Goal: Task Accomplishment & Management: Use online tool/utility

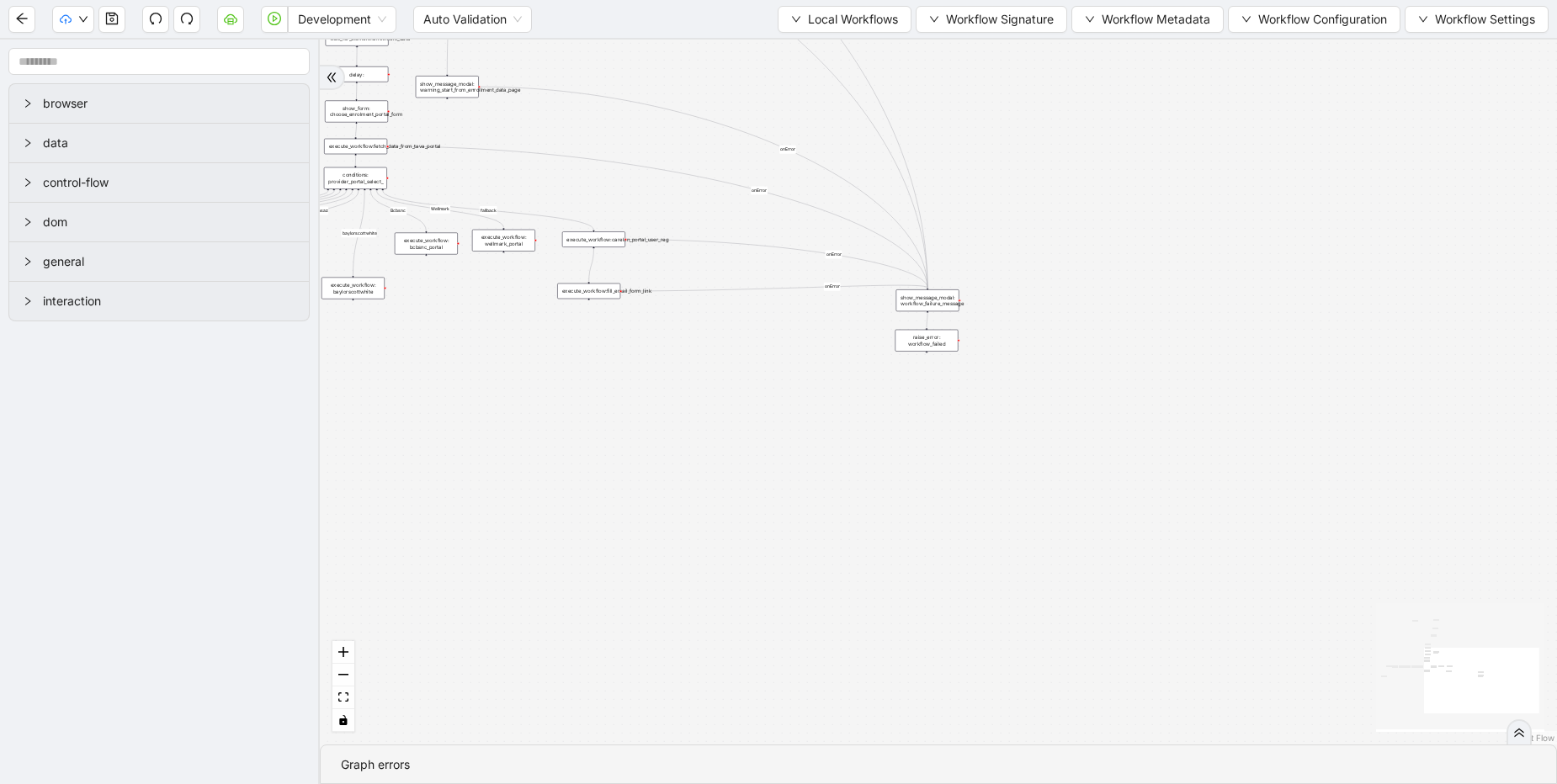
drag, startPoint x: 470, startPoint y: 314, endPoint x: 813, endPoint y: 372, distance: 347.9
click at [813, 372] on div "fallback Is enrolment page fallback Optum Lucet Bcbs caresource_enrolment Bcbsa…" at bounding box center [938, 392] width 1237 height 705
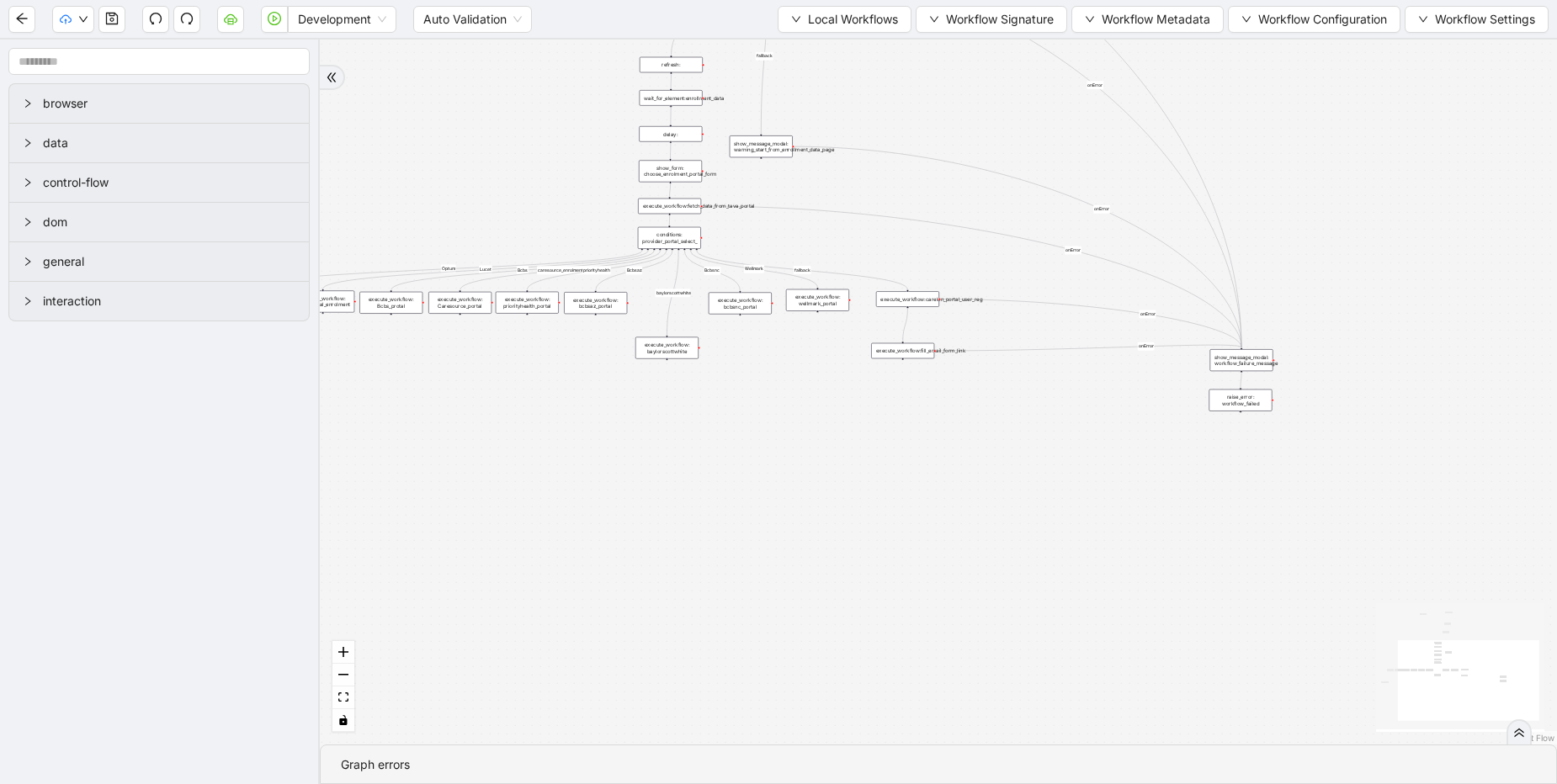
drag, startPoint x: 519, startPoint y: 358, endPoint x: 787, endPoint y: 409, distance: 272.8
click at [787, 409] on div "fallback Is enrolment page fallback Optum Lucet Bcbs caresource_enrolment Bcbsa…" at bounding box center [938, 392] width 1237 height 705
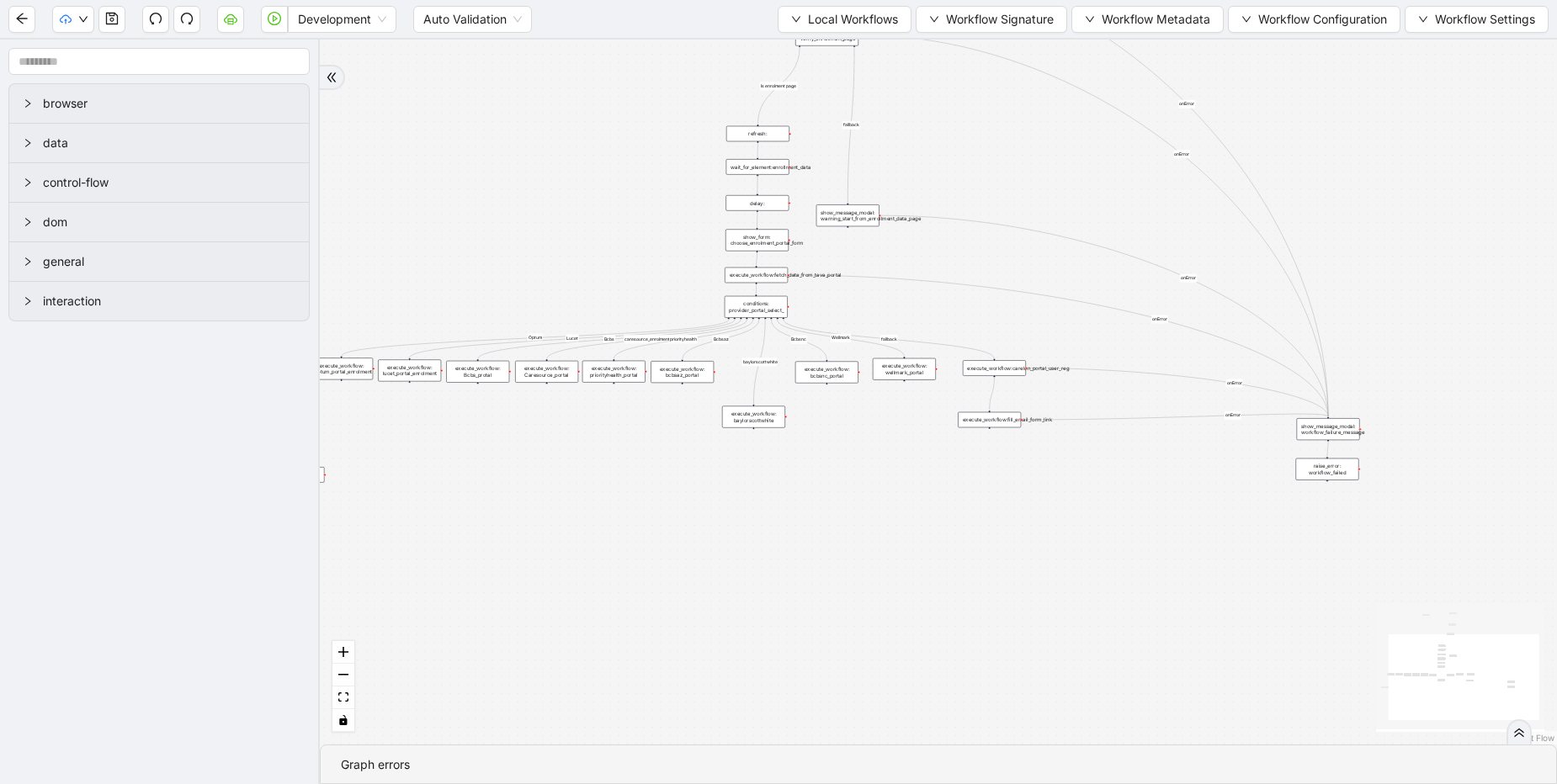
drag, startPoint x: 448, startPoint y: 141, endPoint x: 264, endPoint y: 157, distance: 184.7
click at [264, 157] on section "browser data control-flow dom general interaction fallback Is enrolment page fa…" at bounding box center [778, 412] width 1557 height 745
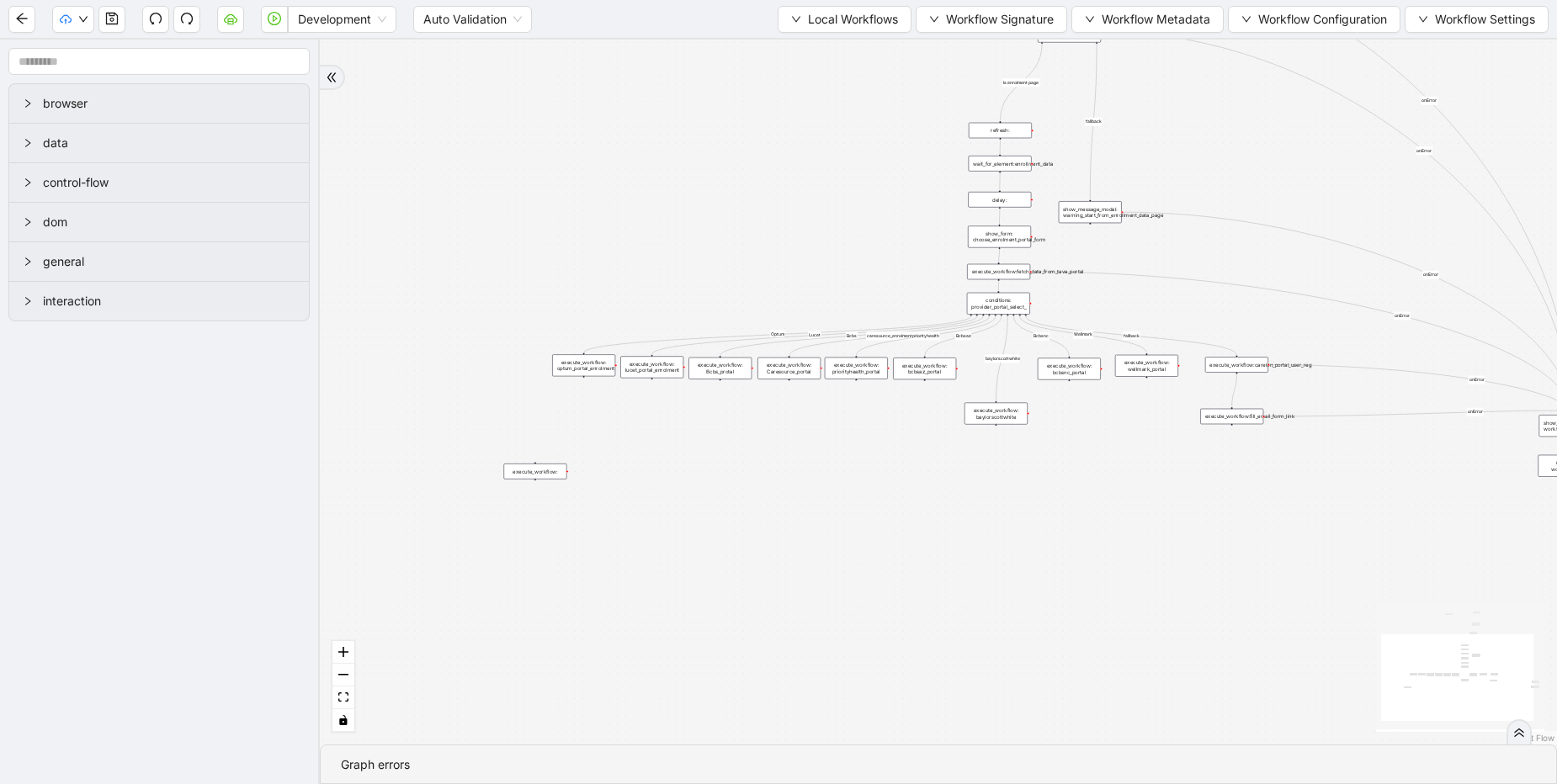
drag, startPoint x: 915, startPoint y: 462, endPoint x: 1161, endPoint y: 462, distance: 246.0
click at [1161, 462] on div "fallback Is enrolment page fallback Optum Lucet Bcbs caresource_enrolment Bcbsa…" at bounding box center [938, 392] width 1237 height 705
click at [716, 369] on div "execute_workflow: Bcbs_protal" at bounding box center [720, 369] width 63 height 22
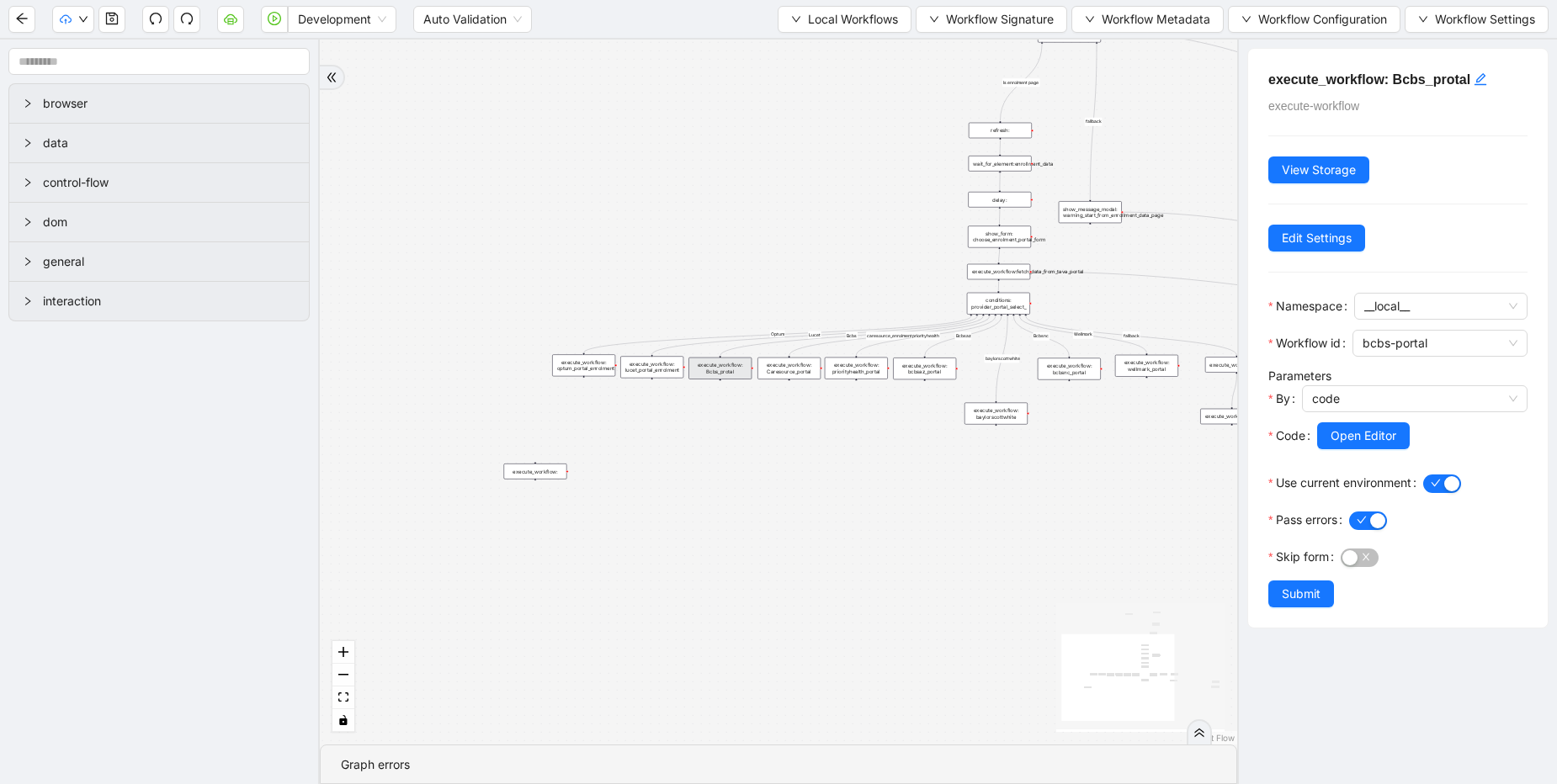
click at [651, 368] on div "execute_workflow: lucet_portal_enrolment" at bounding box center [651, 367] width 63 height 22
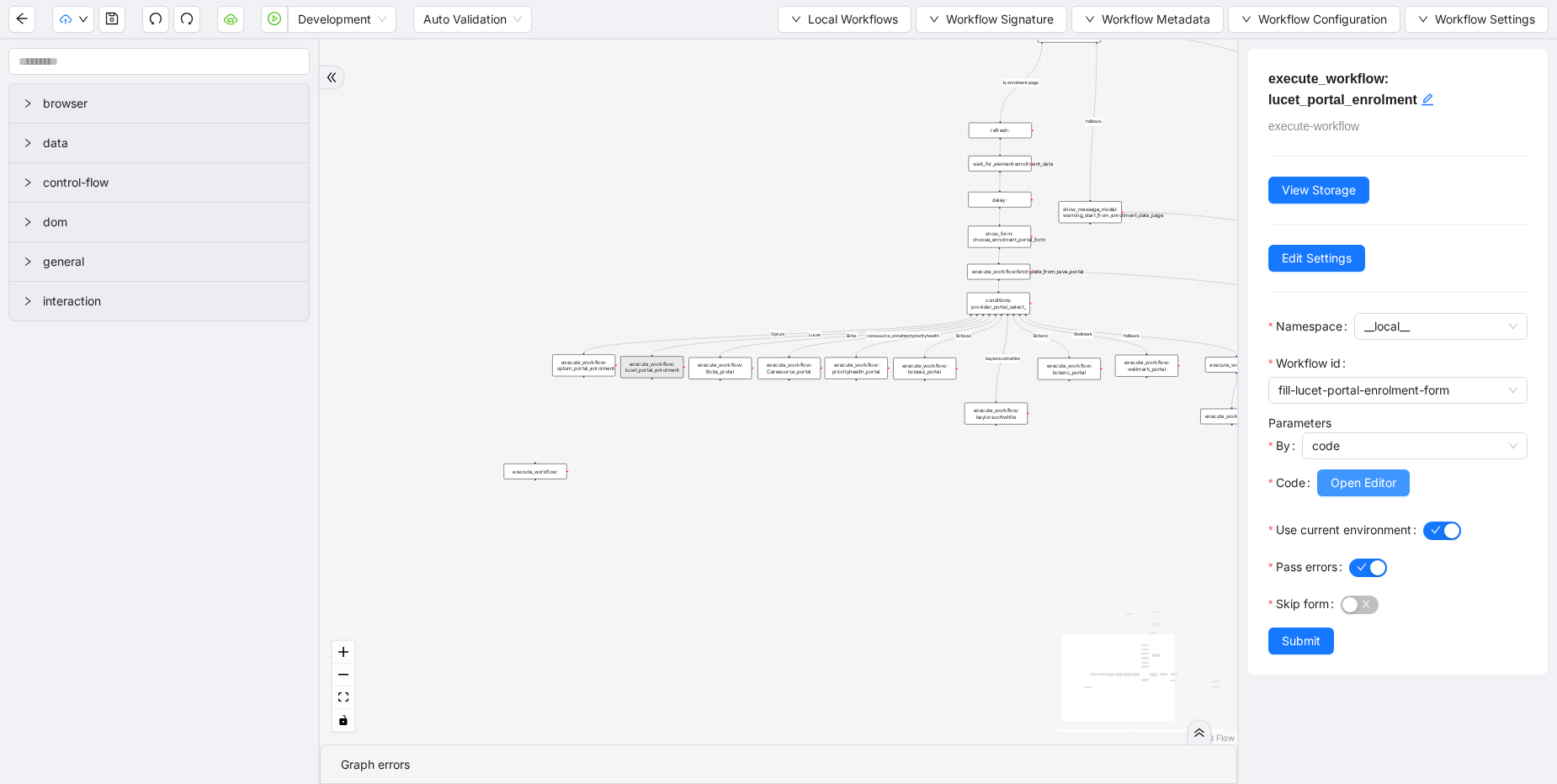
click at [1377, 485] on span "Open Editor" at bounding box center [1364, 483] width 66 height 19
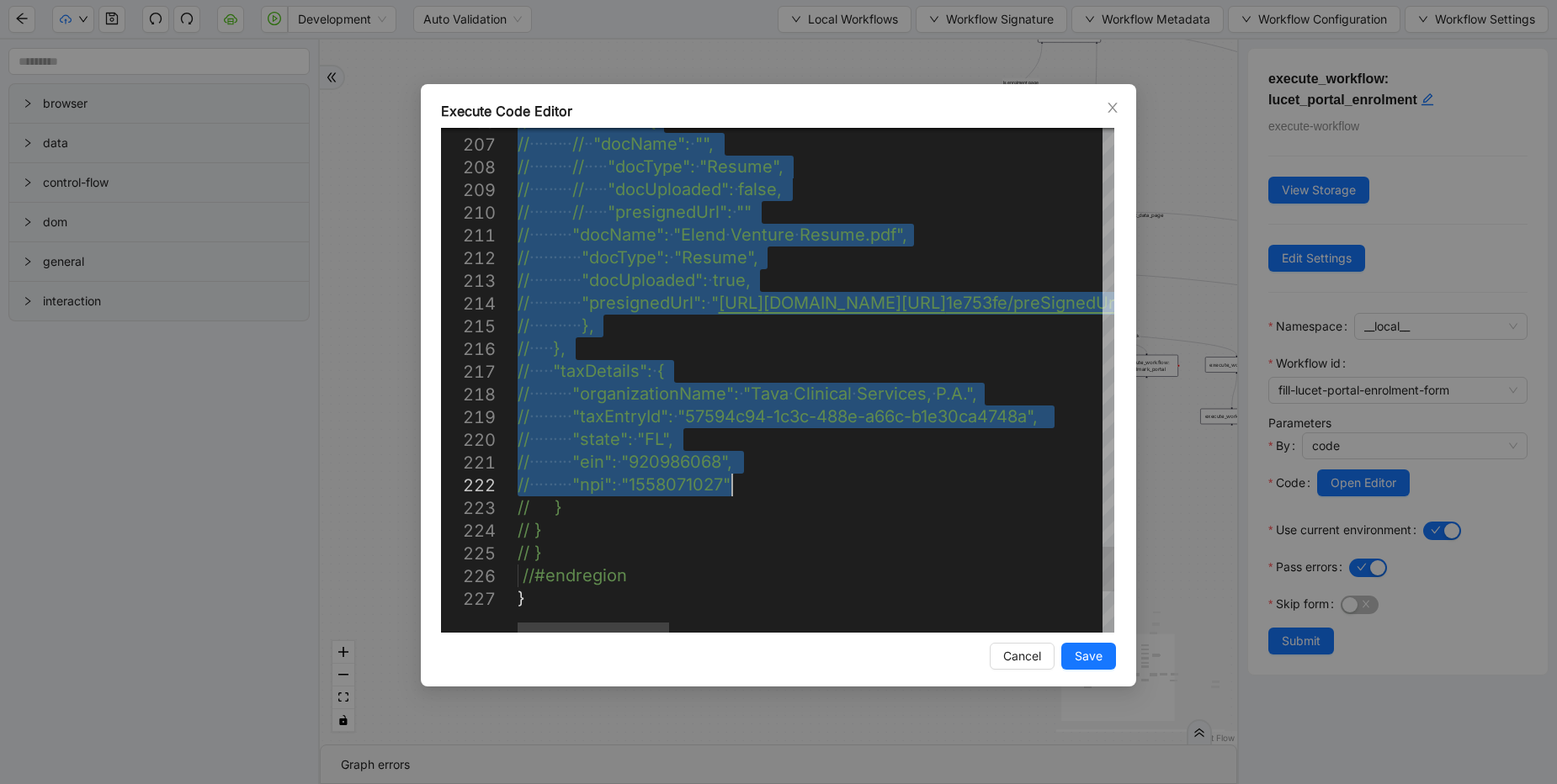
drag, startPoint x: 697, startPoint y: 315, endPoint x: 742, endPoint y: 486, distance: 176.8
paste textarea "Editor content;Press Alt+F1 for Accessibility Options."
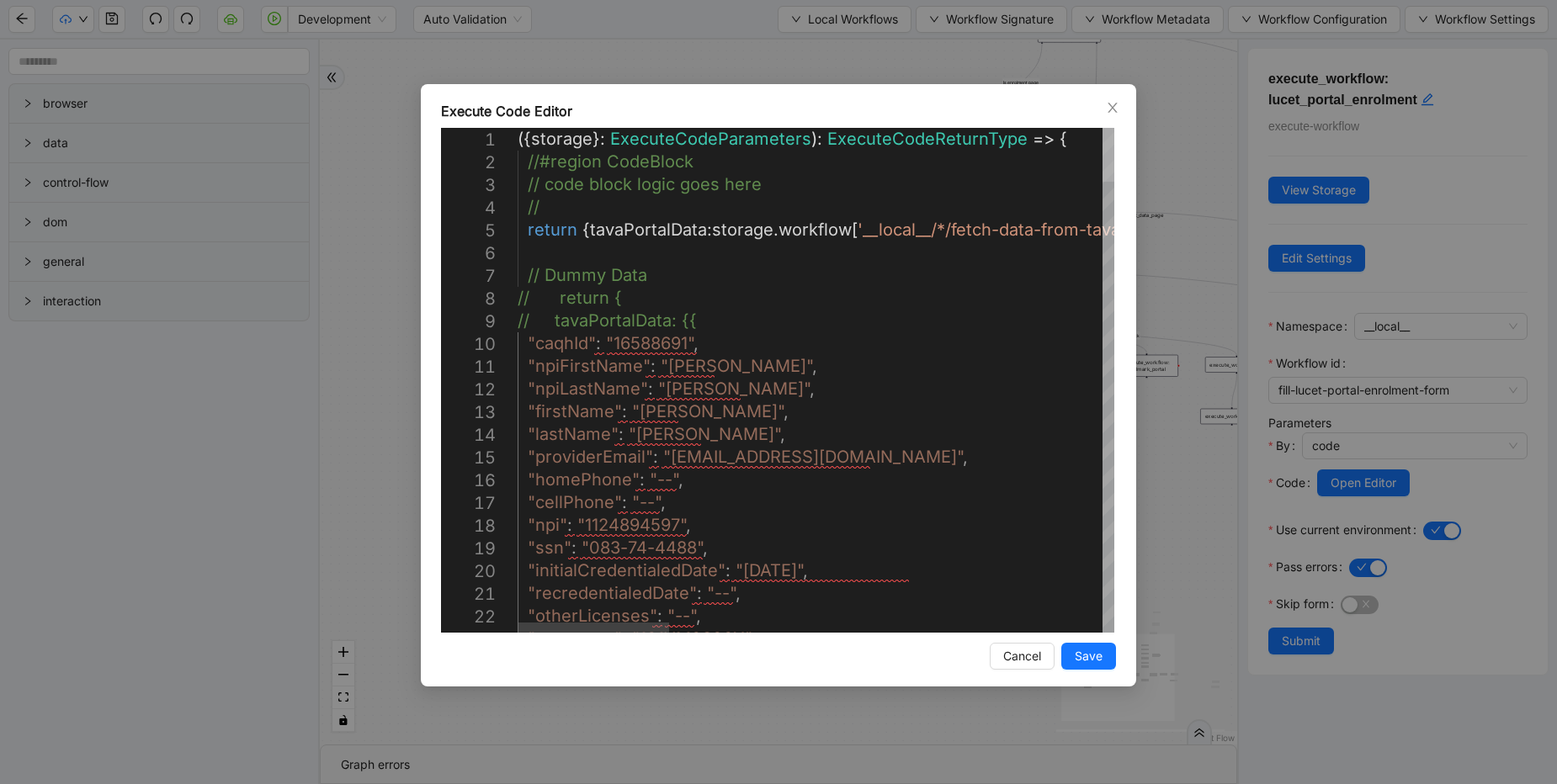
click at [1102, 128] on div at bounding box center [1108, 380] width 12 height 505
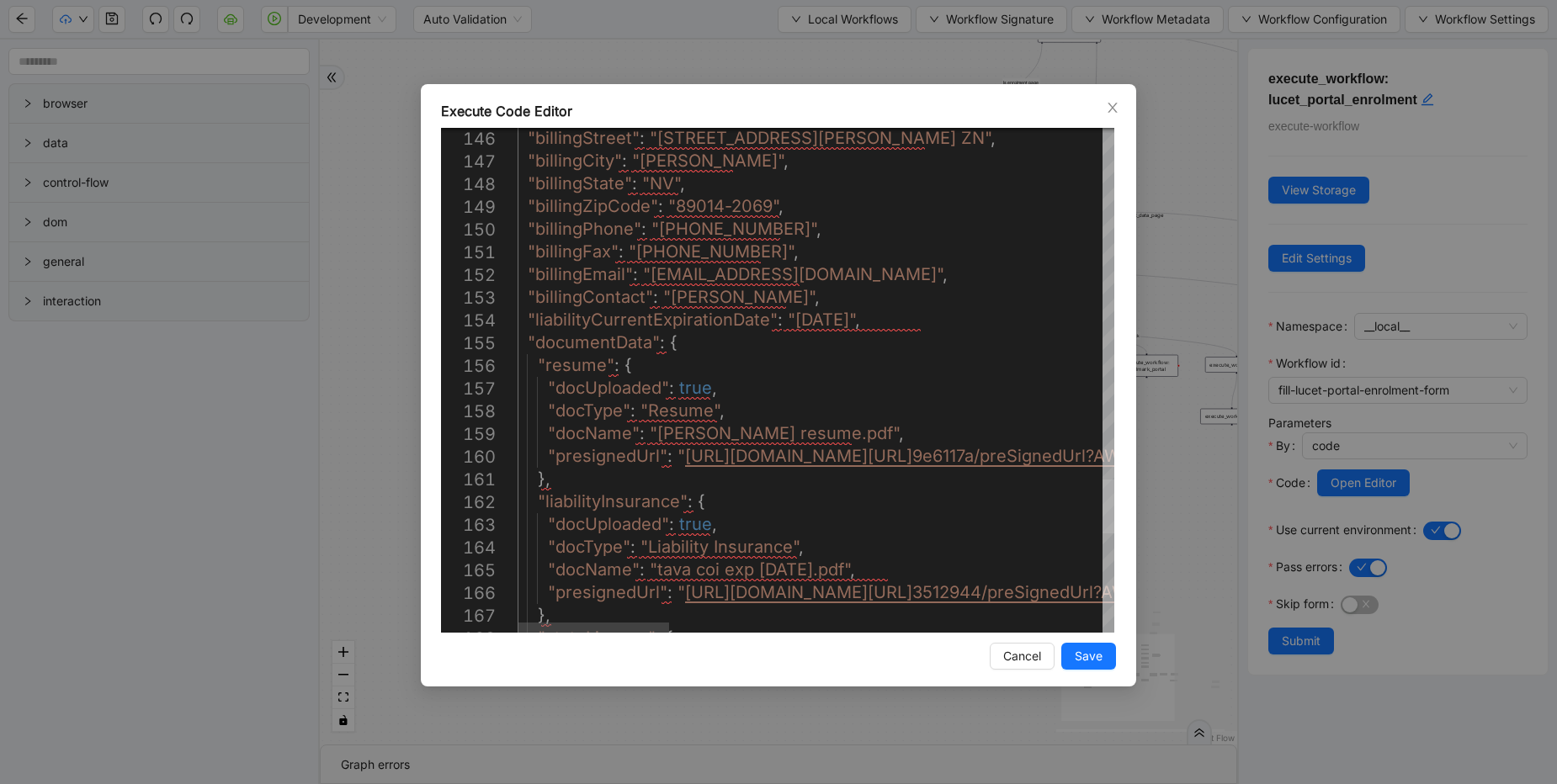
click at [1102, 519] on div at bounding box center [1108, 380] width 12 height 505
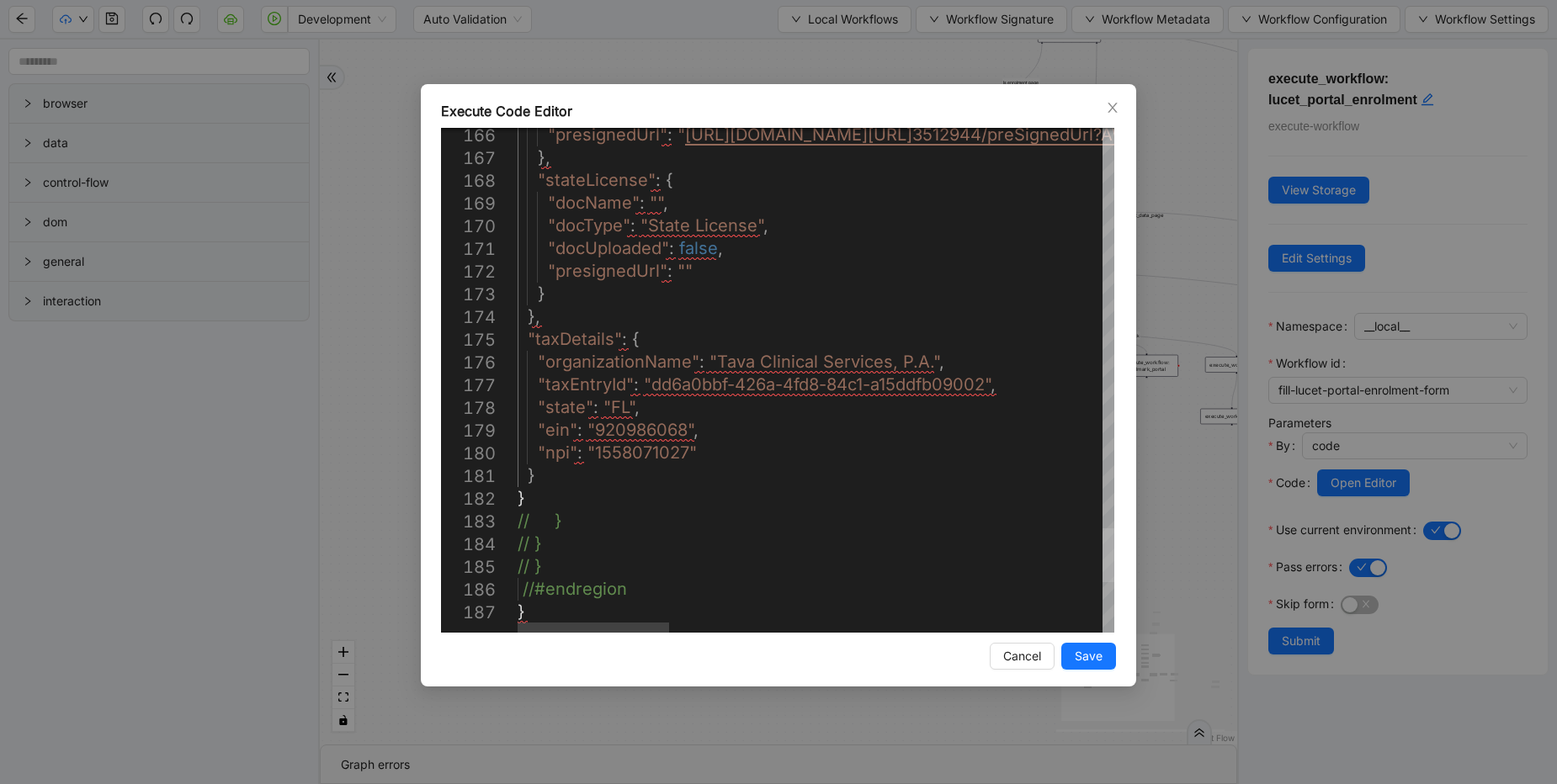
click at [1110, 558] on div at bounding box center [1108, 555] width 12 height 54
drag, startPoint x: 533, startPoint y: 524, endPoint x: 487, endPoint y: 464, distance: 75.6
drag, startPoint x: 551, startPoint y: 546, endPoint x: 512, endPoint y: 487, distance: 70.7
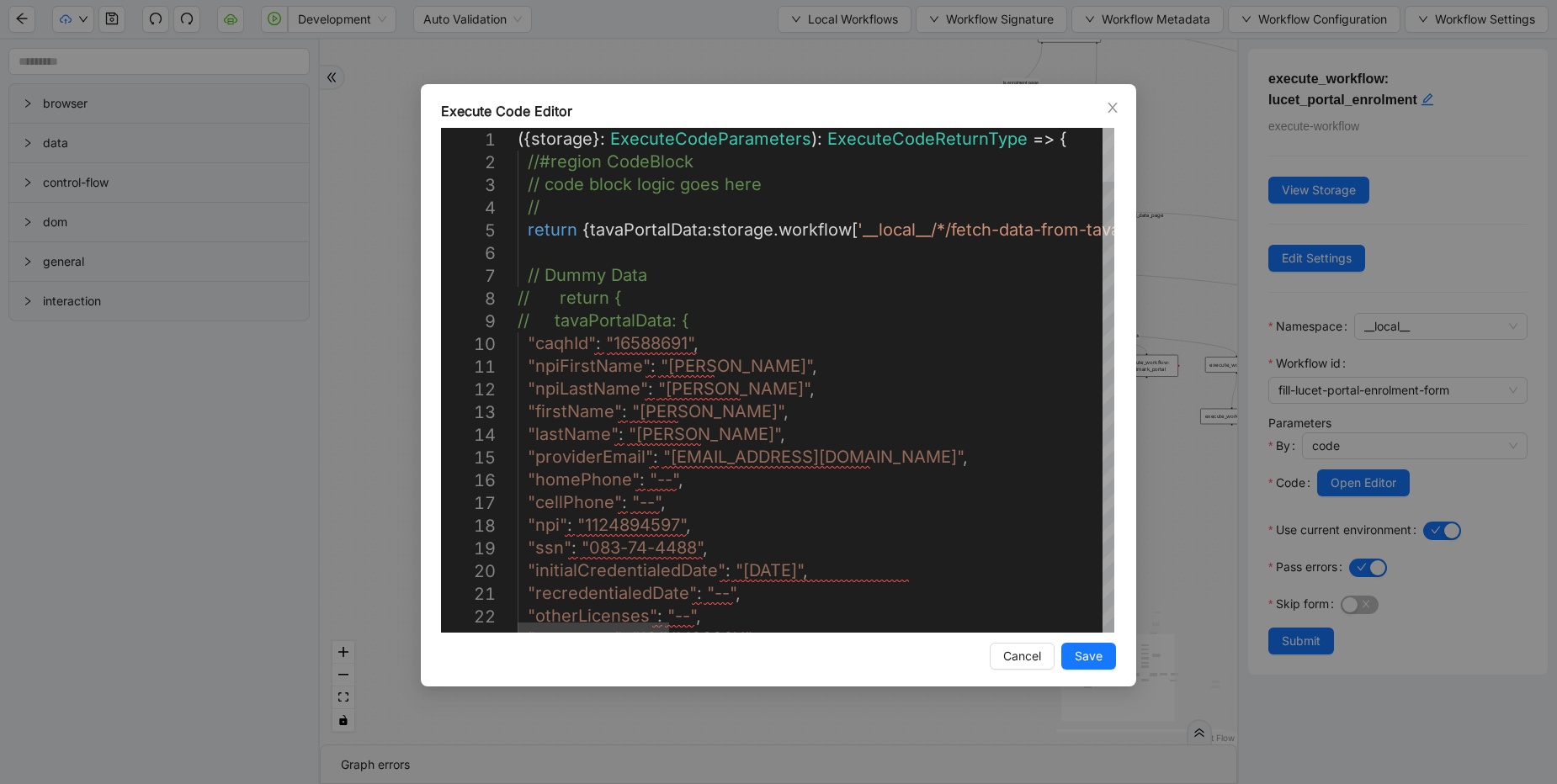
click at [1102, 128] on div at bounding box center [1108, 380] width 12 height 505
drag, startPoint x: 732, startPoint y: 318, endPoint x: 507, endPoint y: 271, distance: 229.9
click at [1102, 137] on div at bounding box center [1108, 154] width 12 height 54
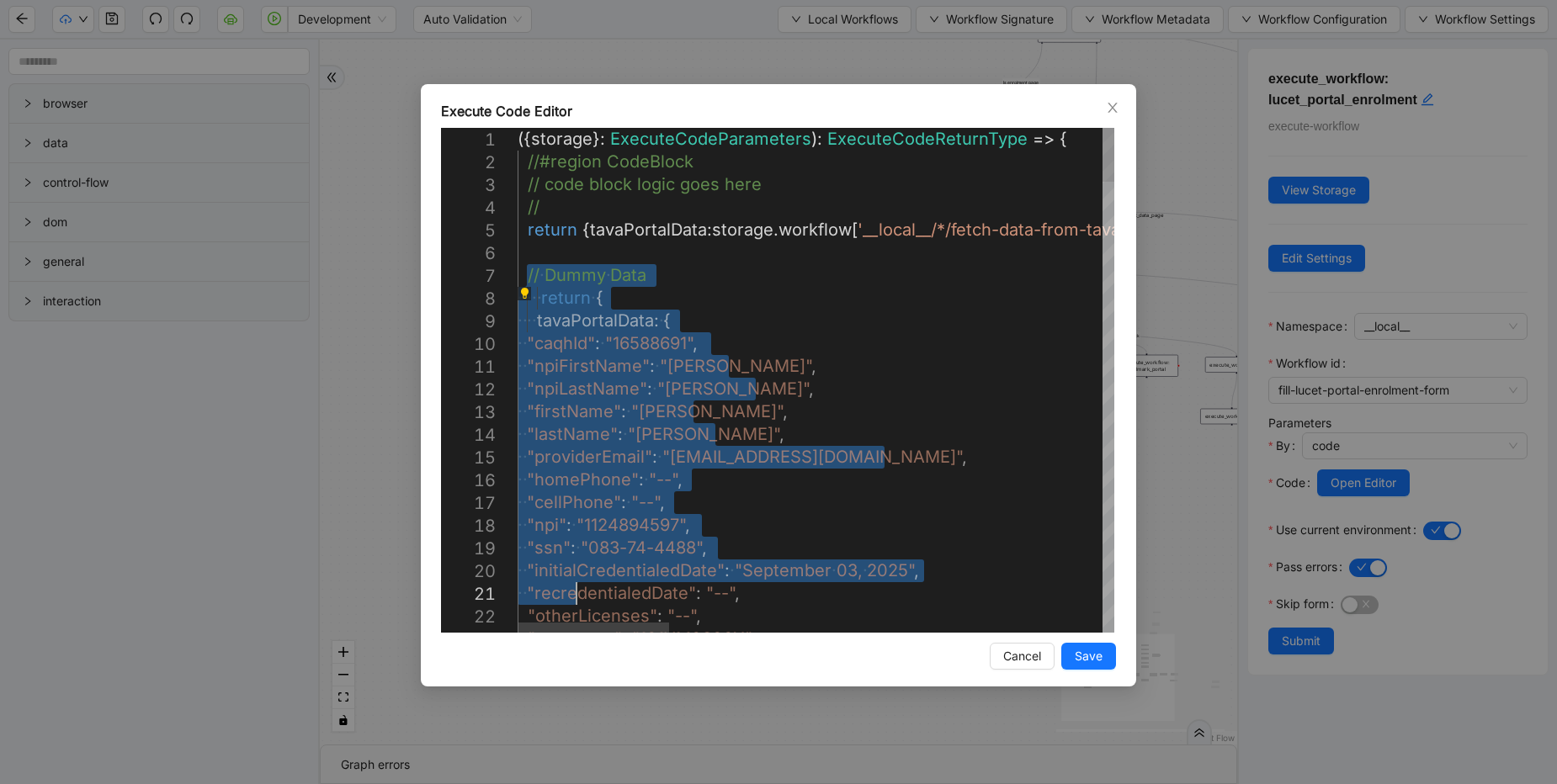
drag, startPoint x: 529, startPoint y: 285, endPoint x: 580, endPoint y: 590, distance: 309.2
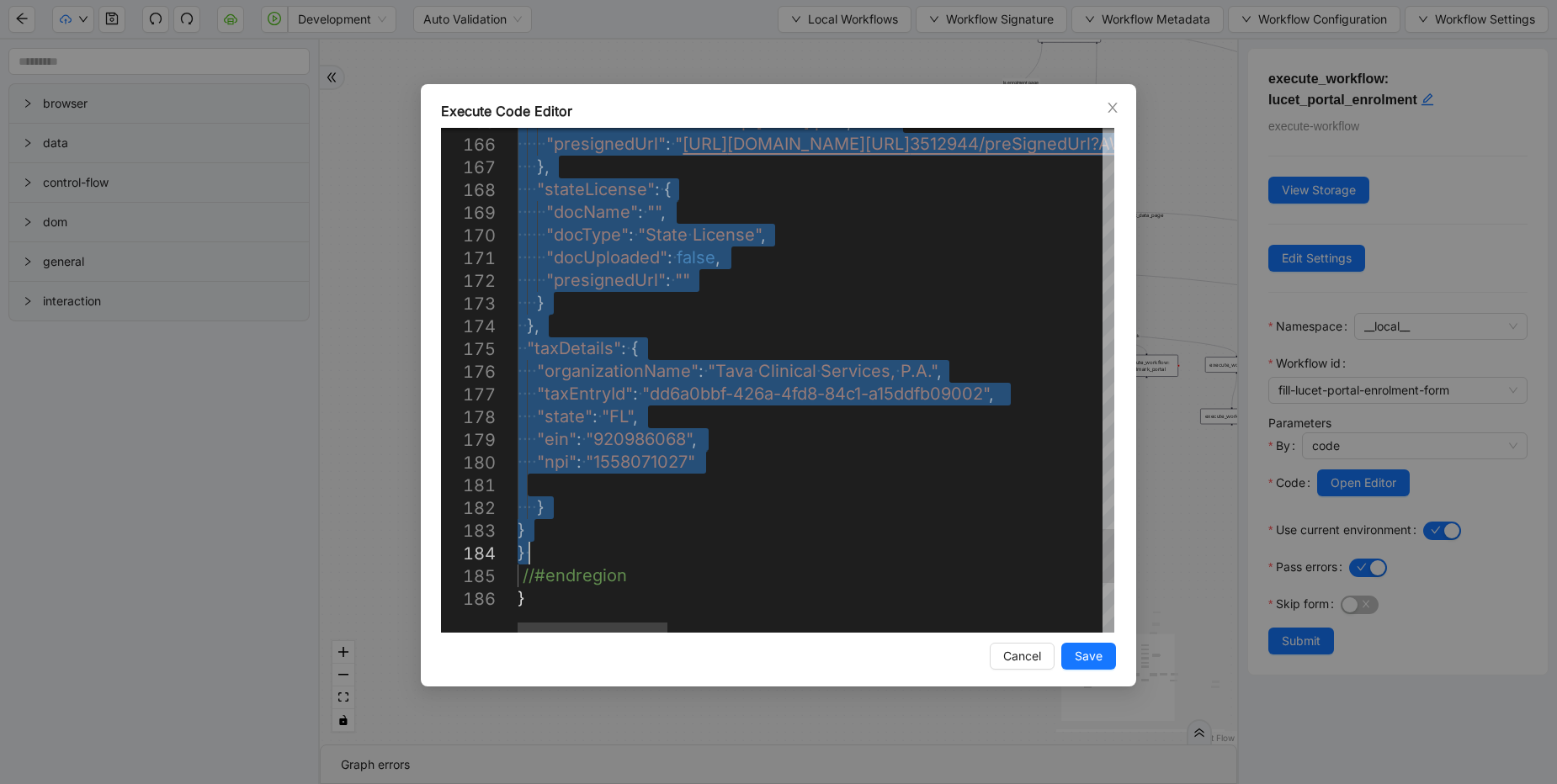
drag, startPoint x: 533, startPoint y: 298, endPoint x: 544, endPoint y: 560, distance: 262.2
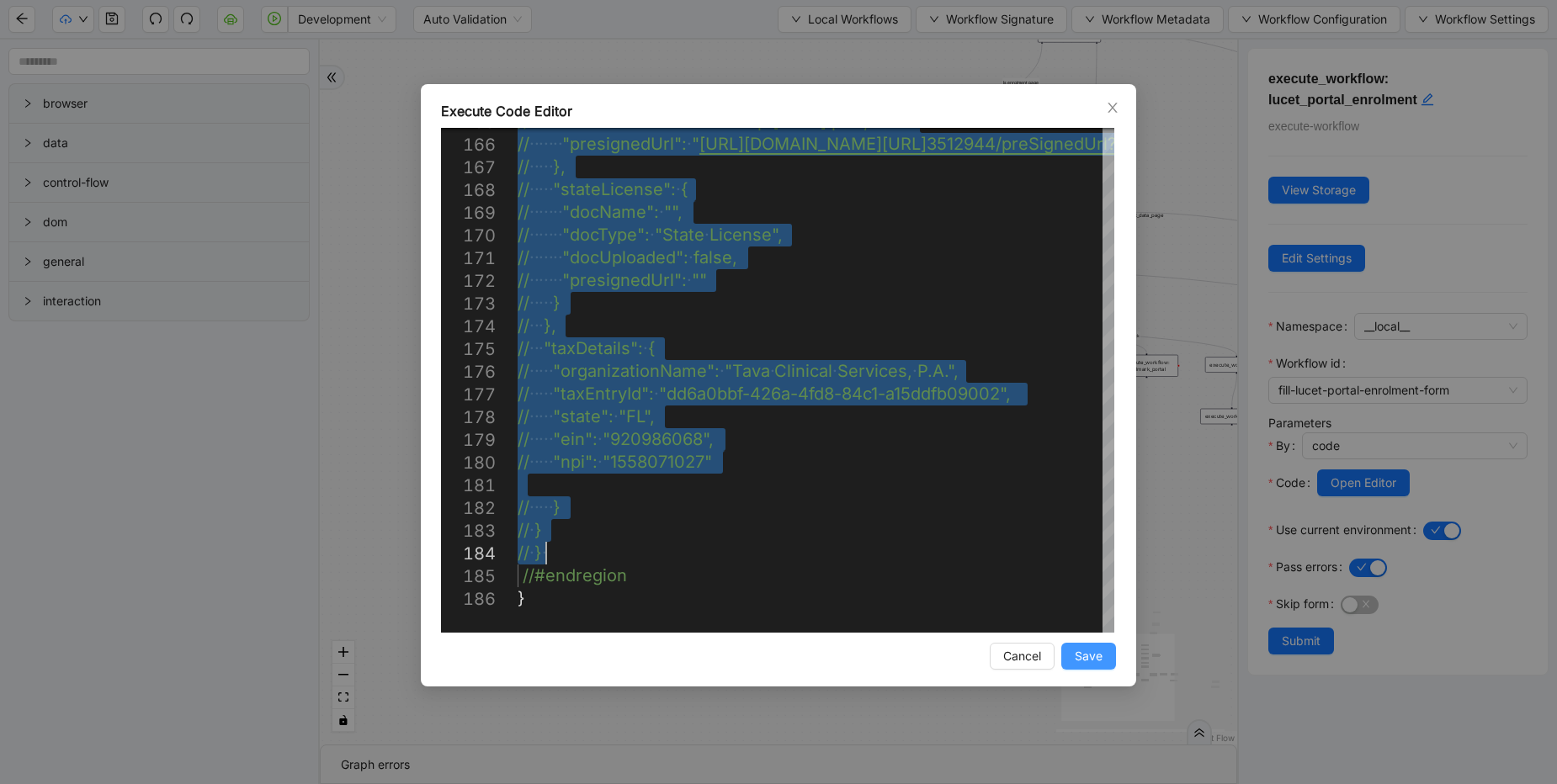
type textarea "**********"
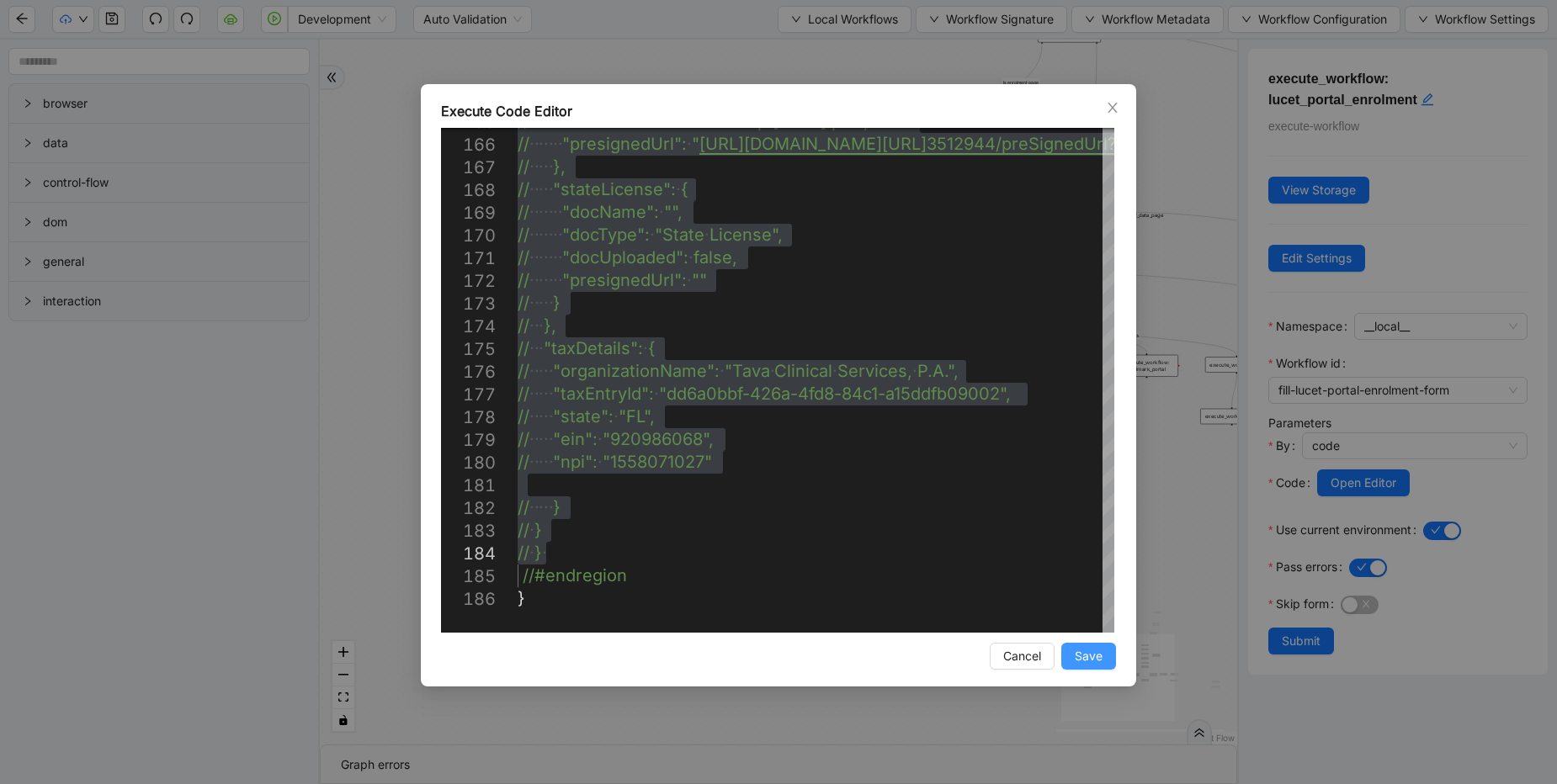
click at [1097, 656] on span "Save" at bounding box center [1088, 656] width 27 height 19
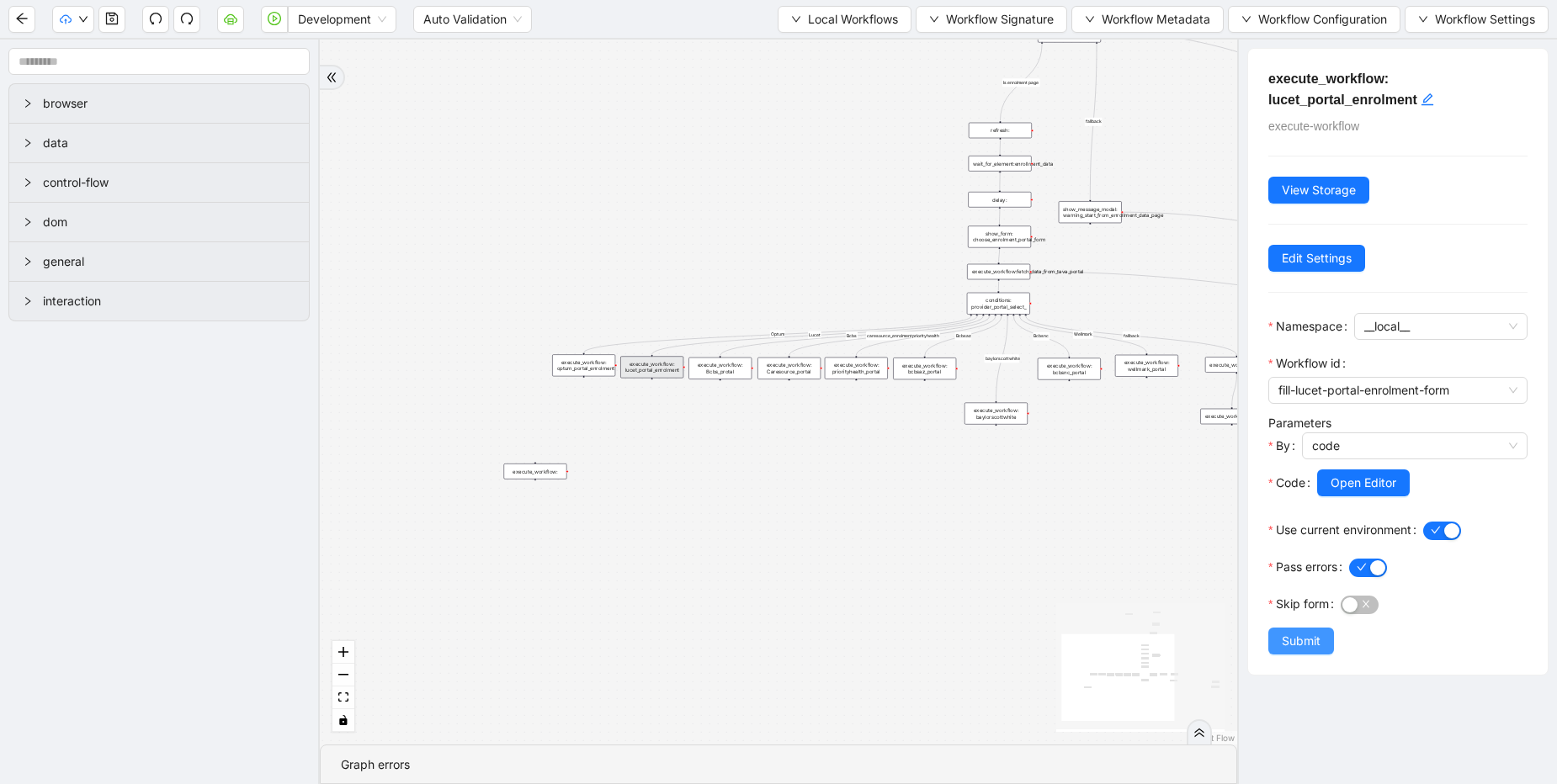
click at [1290, 640] on span "Submit" at bounding box center [1302, 640] width 39 height 19
click at [938, 141] on div "fallback Is enrolment page fallback Optum Lucet Bcbs caresource_enrolment Bcbsa…" at bounding box center [778, 392] width 917 height 705
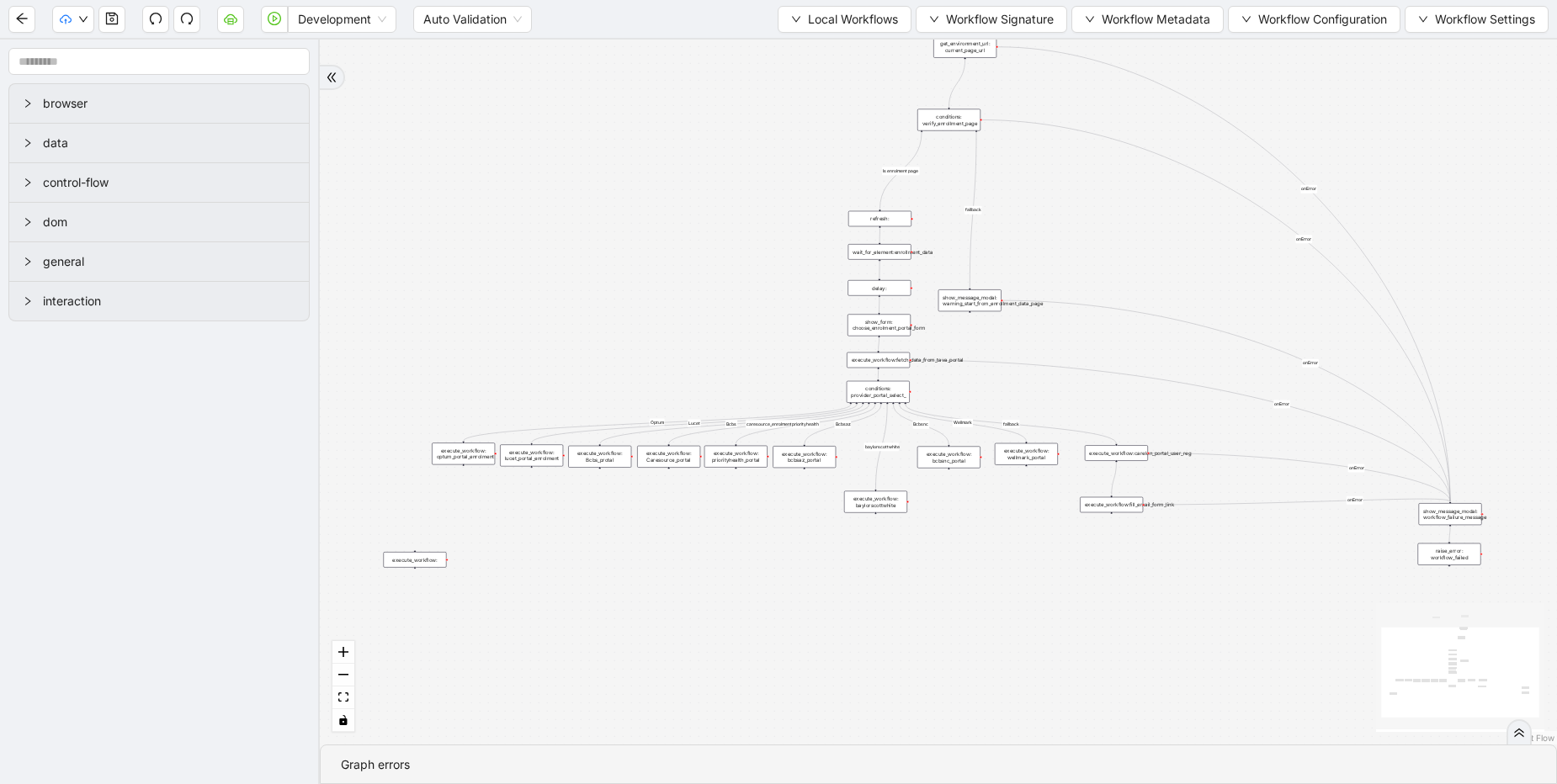
drag, startPoint x: 486, startPoint y: 155, endPoint x: 360, endPoint y: 221, distance: 142.2
click at [360, 221] on div "fallback Is enrolment page fallback Optum Lucet Bcbs caresource_enrolment Bcbsa…" at bounding box center [938, 392] width 1237 height 705
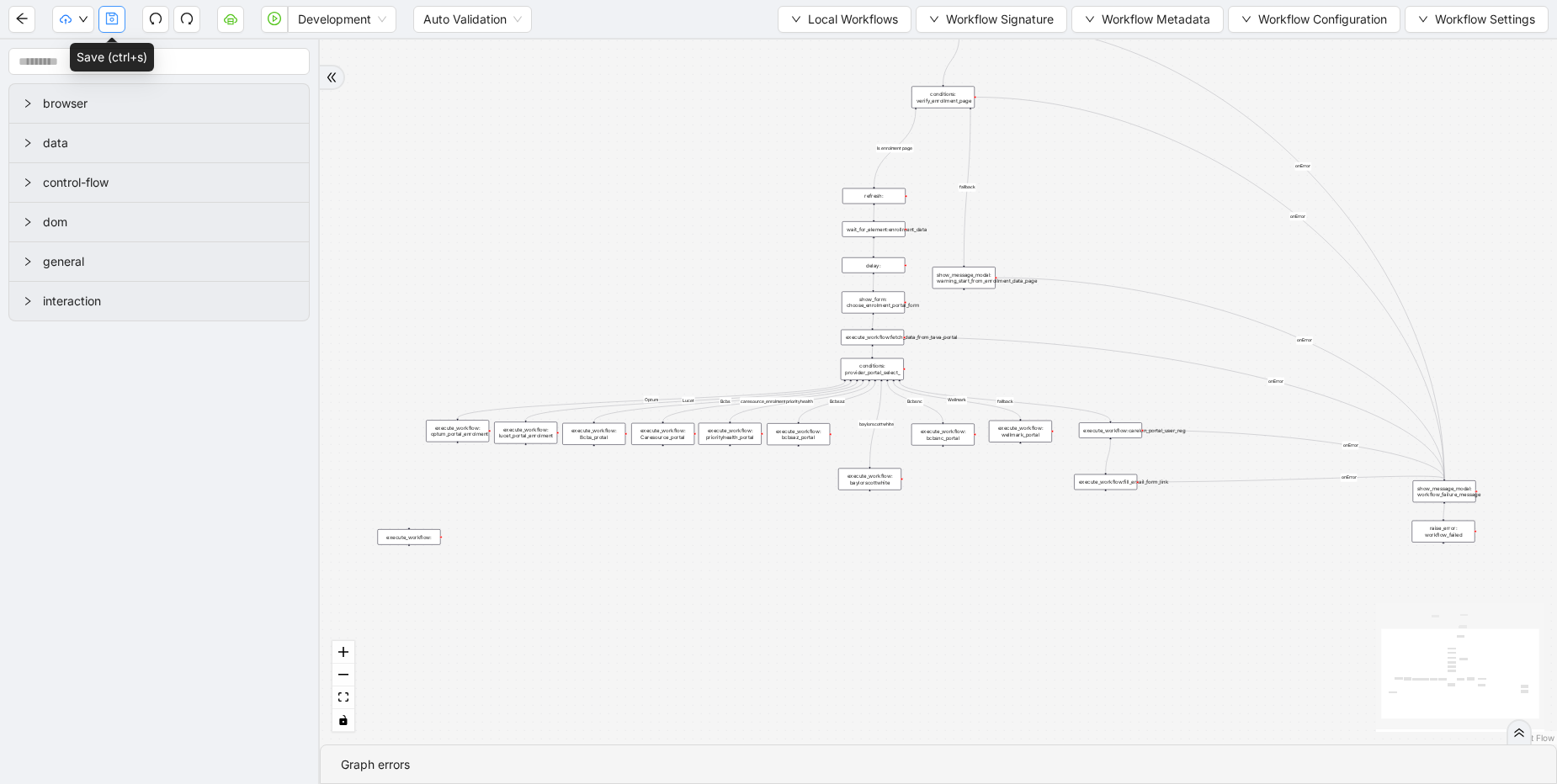
click at [116, 13] on icon "save" at bounding box center [112, 18] width 13 height 13
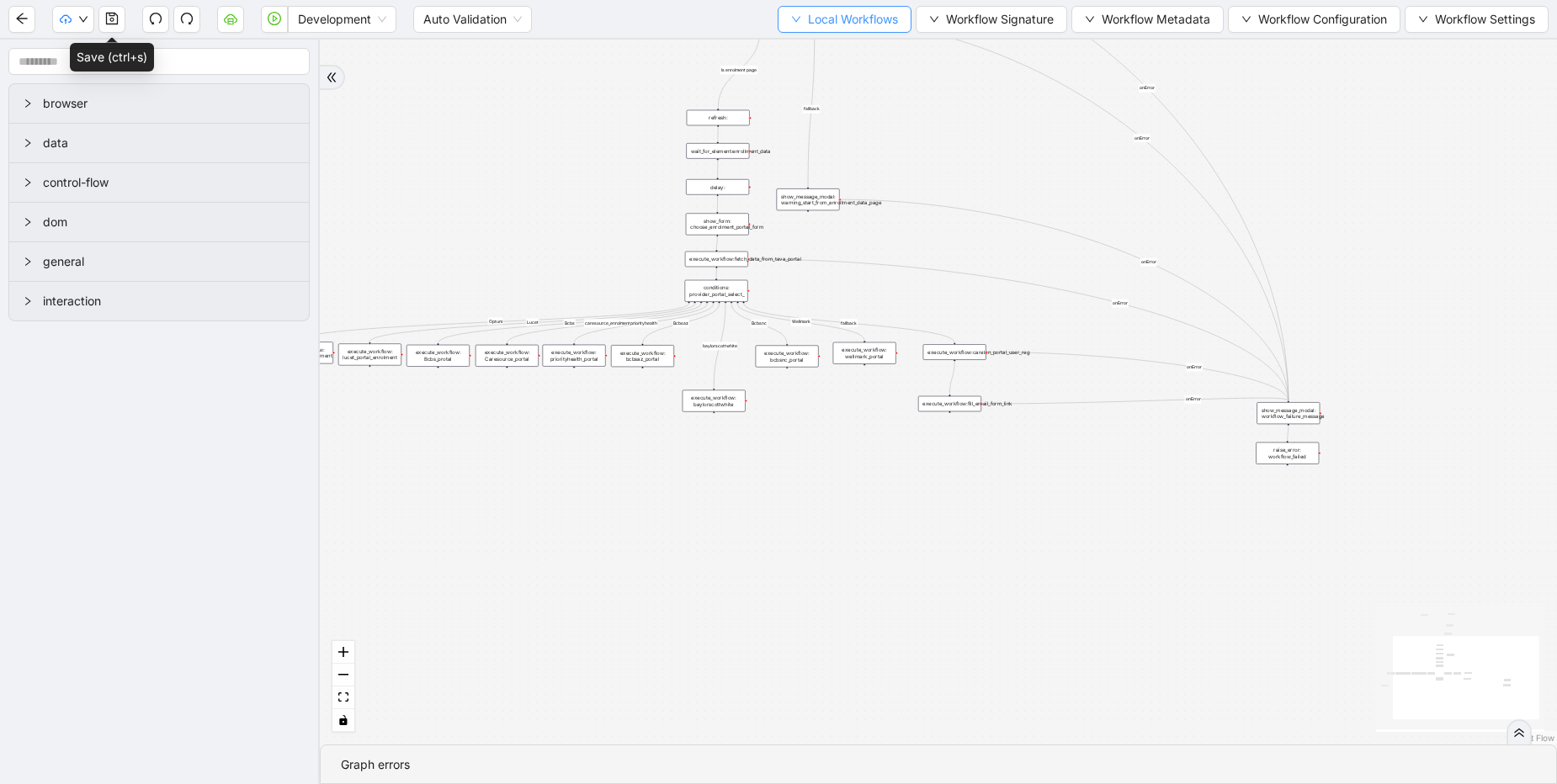
click at [811, 14] on span "Local Workflows" at bounding box center [853, 19] width 90 height 19
click at [497, 210] on div "fallback Is enrolment page fallback Optum Lucet Bcbs caresource_enrolment Bcbsa…" at bounding box center [938, 392] width 1237 height 705
